Goal: Information Seeking & Learning: Learn about a topic

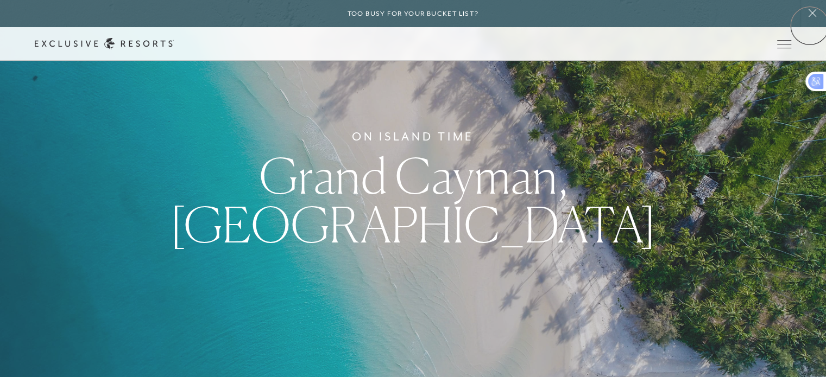
drag, startPoint x: 834, startPoint y: 37, endPoint x: 810, endPoint y: 26, distance: 26.7
click at [810, 26] on html "Skip to main content Too busy for your bucket list? Not a bucket list. A bluepr…" at bounding box center [413, 188] width 826 height 377
click at [0, 0] on link "Services & Standards" at bounding box center [0, 0] width 0 height 0
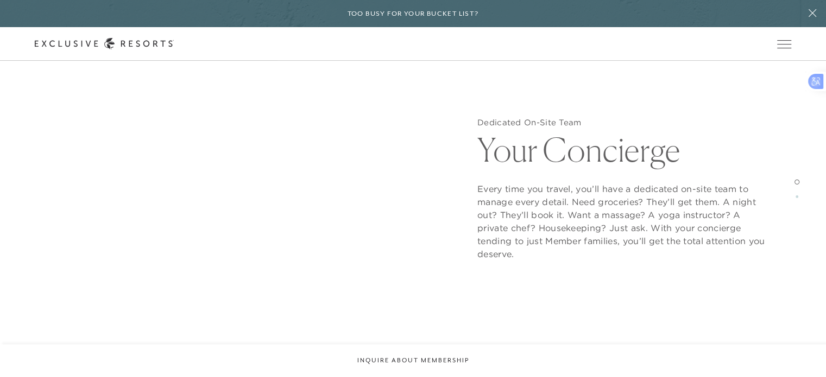
scroll to position [1017, 0]
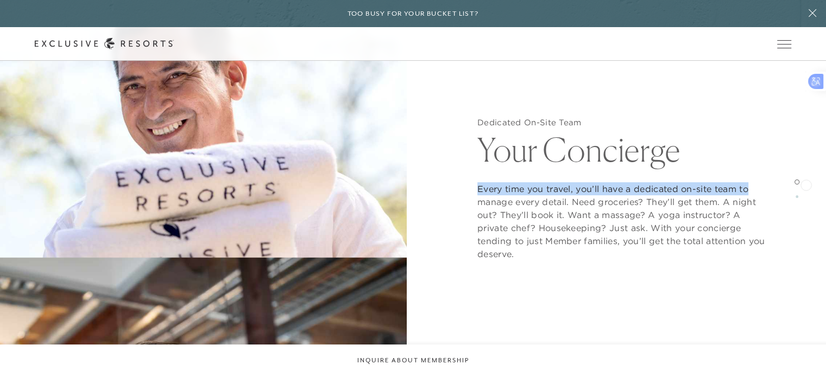
drag, startPoint x: 815, startPoint y: 145, endPoint x: 799, endPoint y: 195, distance: 52.6
click at [799, 195] on div "Dedicated On-Site Team Your Concierge Every time you travel, you’ll have a dedi…" at bounding box center [622, 189] width 407 height 377
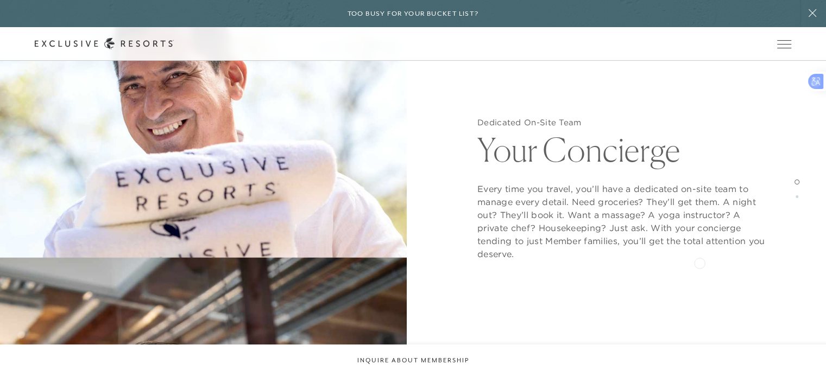
click at [700, 262] on div "Dedicated On-Site Team Your Concierge Every time you travel, you’ll have a dedi…" at bounding box center [622, 189] width 407 height 377
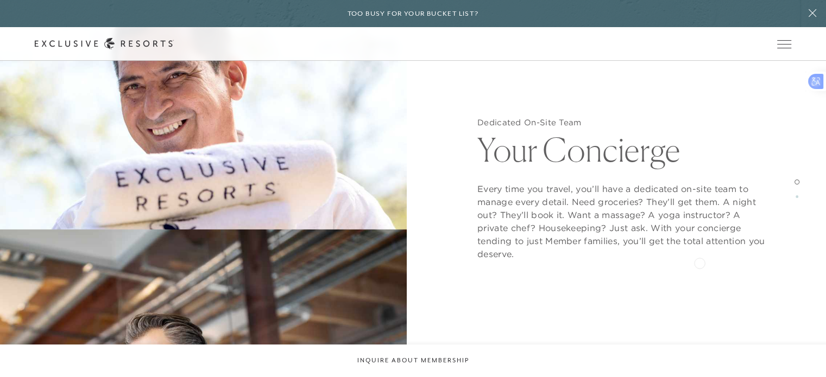
scroll to position [1039, 0]
click at [700, 262] on div "Dedicated On-Site Team Your Concierge Every time you travel, you’ll have a dedi…" at bounding box center [622, 189] width 407 height 377
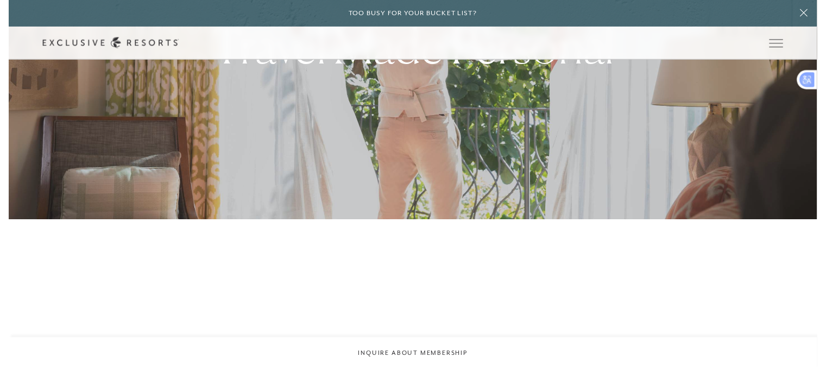
scroll to position [0, 0]
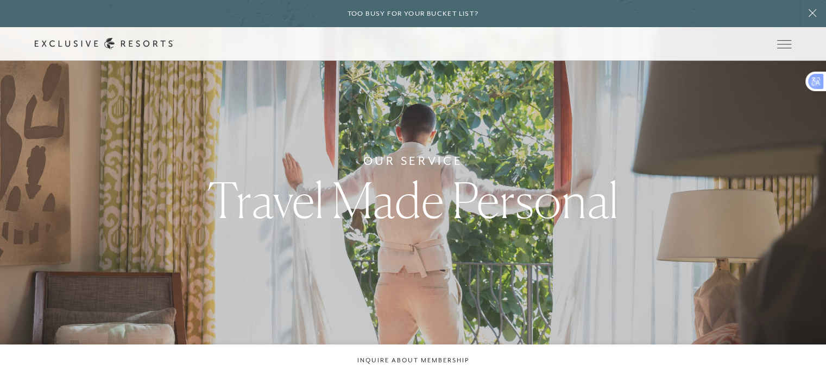
click at [0, 0] on link "How it works" at bounding box center [0, 0] width 0 height 0
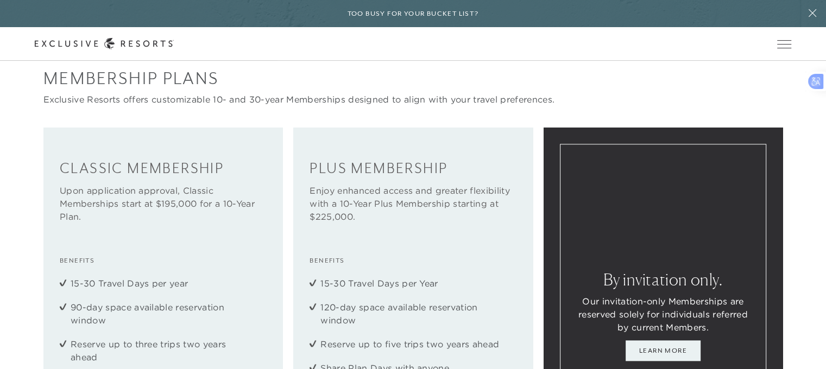
scroll to position [1204, 0]
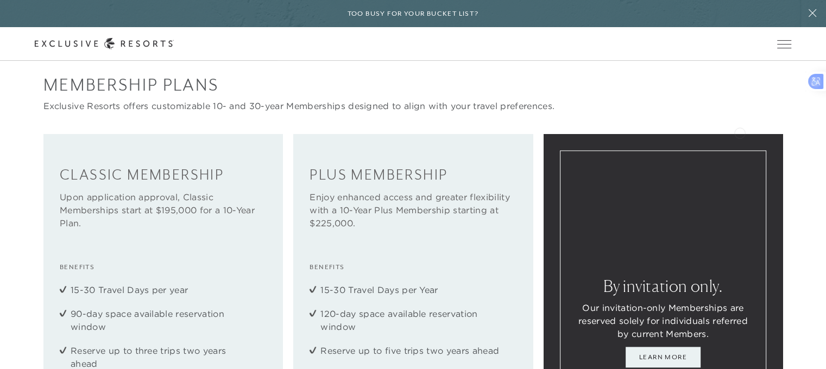
click at [740, 132] on div "Membership Plans Exclusive Resorts offers customizable 10- and 30-year Membersh…" at bounding box center [413, 292] width 826 height 439
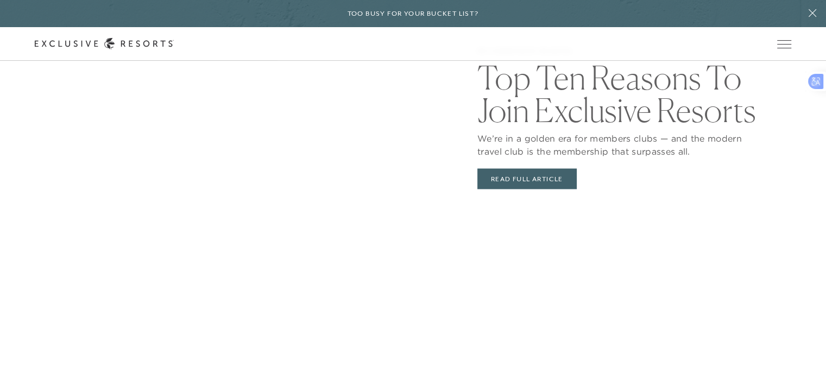
scroll to position [2181, 0]
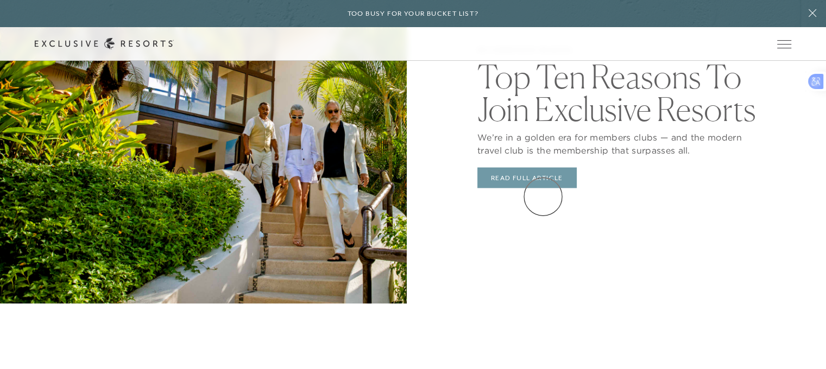
click at [543, 188] on link "Read Full Article" at bounding box center [526, 178] width 99 height 21
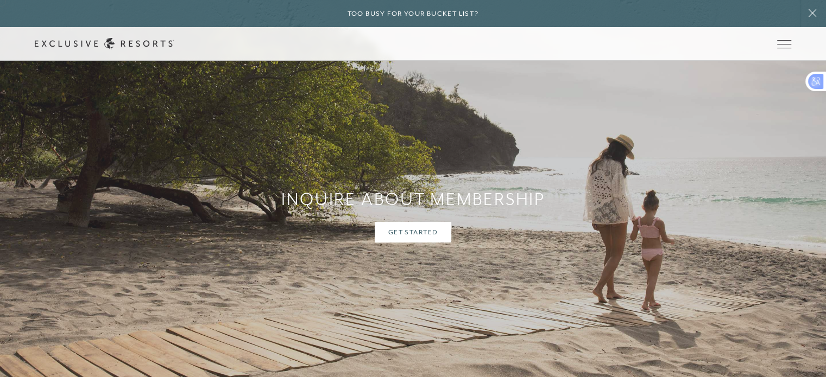
scroll to position [4150, 0]
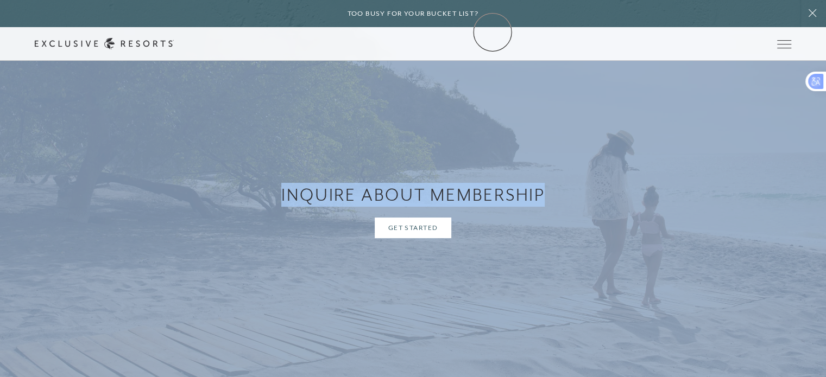
drag, startPoint x: 543, startPoint y: 197, endPoint x: 493, endPoint y: 32, distance: 172.2
click at [0, 0] on link "Residence Collection" at bounding box center [0, 0] width 0 height 0
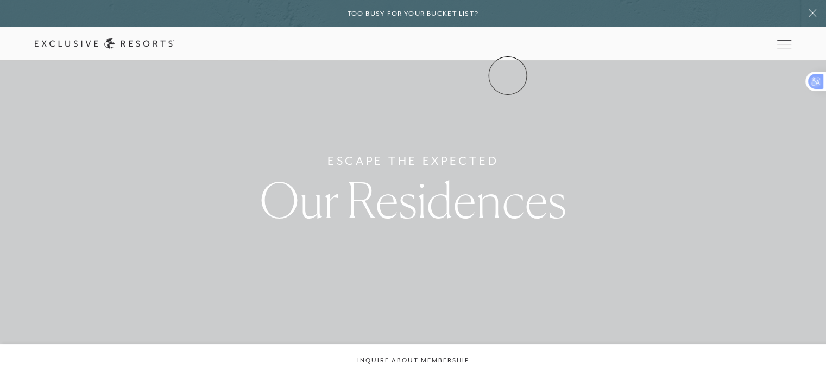
click at [0, 0] on link "Community" at bounding box center [0, 0] width 0 height 0
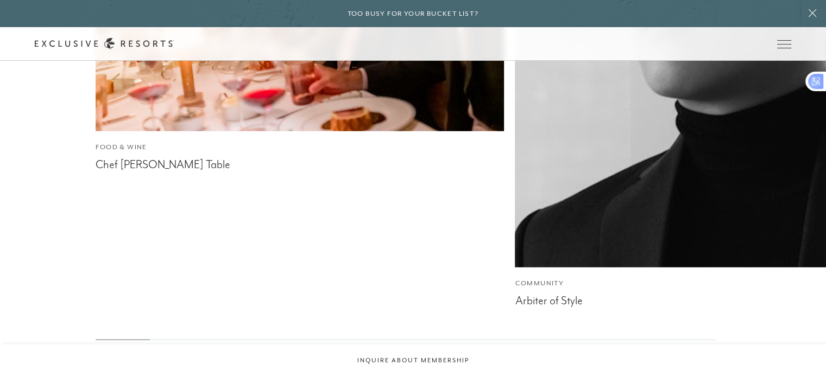
scroll to position [2767, 0]
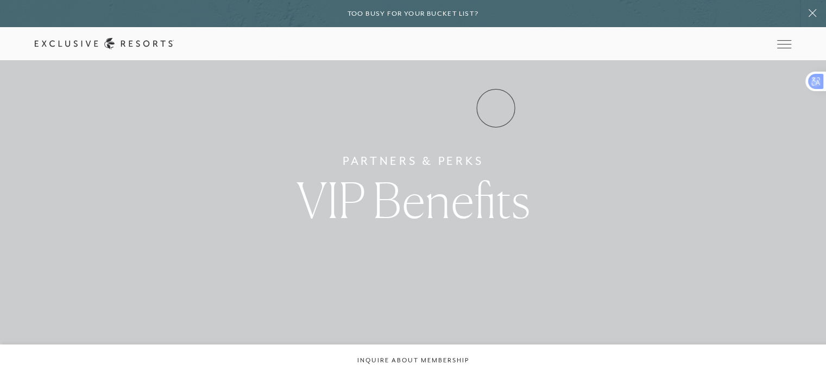
click at [0, 0] on link "VIP Benefits" at bounding box center [0, 0] width 0 height 0
click at [0, 0] on link "How it works" at bounding box center [0, 0] width 0 height 0
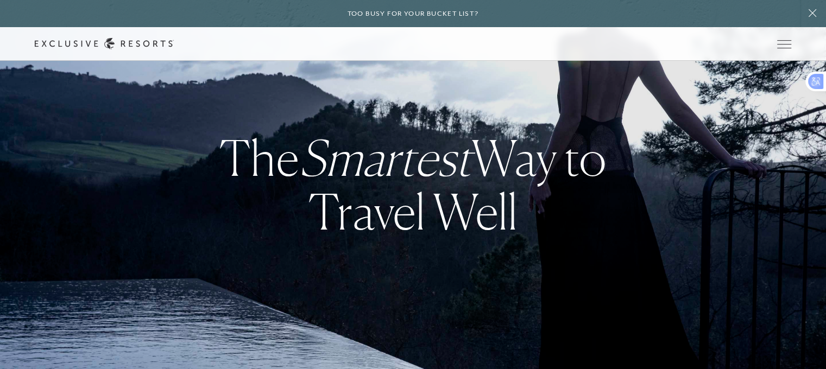
click at [0, 0] on link "How it works" at bounding box center [0, 0] width 0 height 0
